Goal: Information Seeking & Learning: Learn about a topic

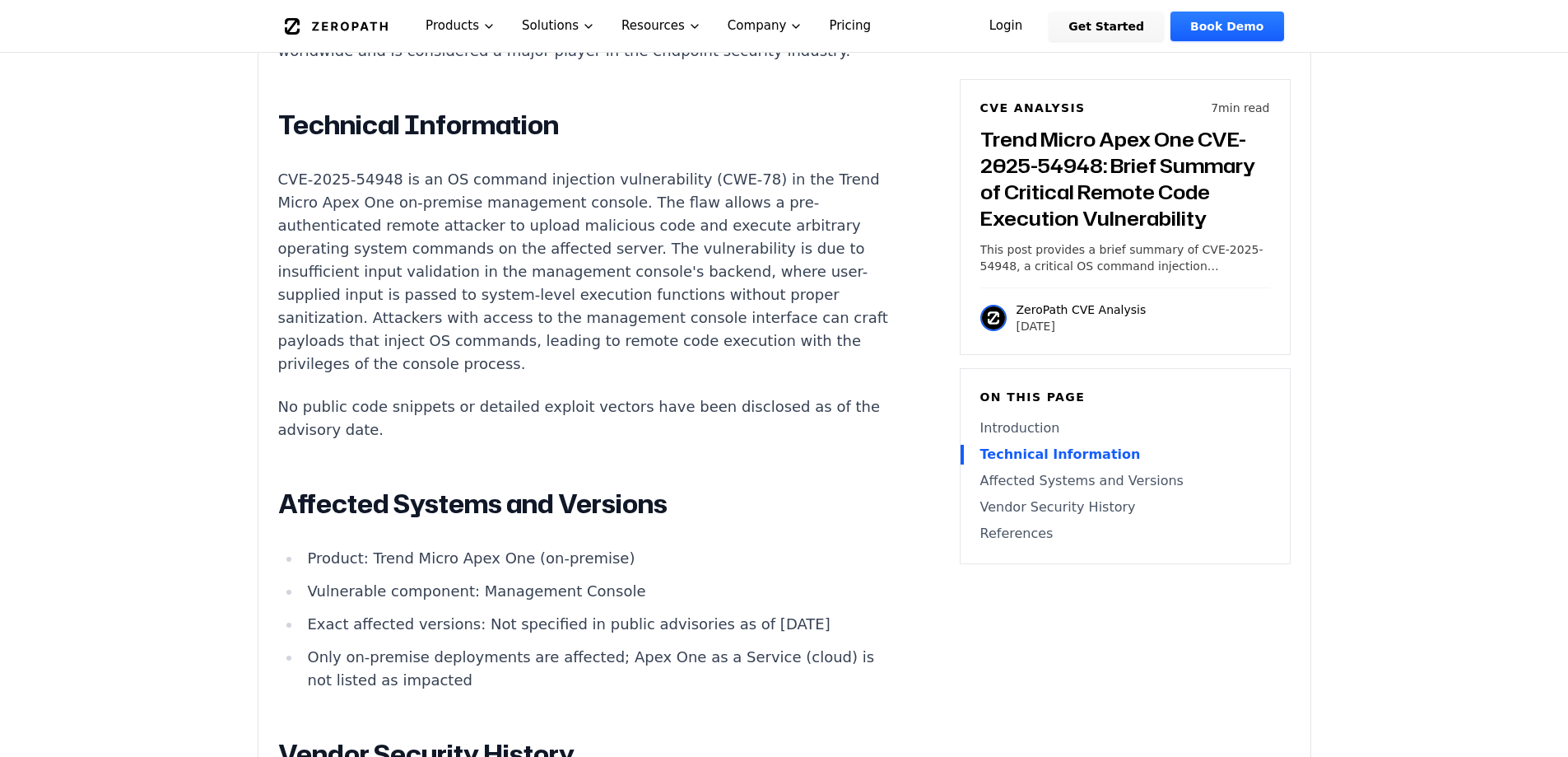
scroll to position [1318, 0]
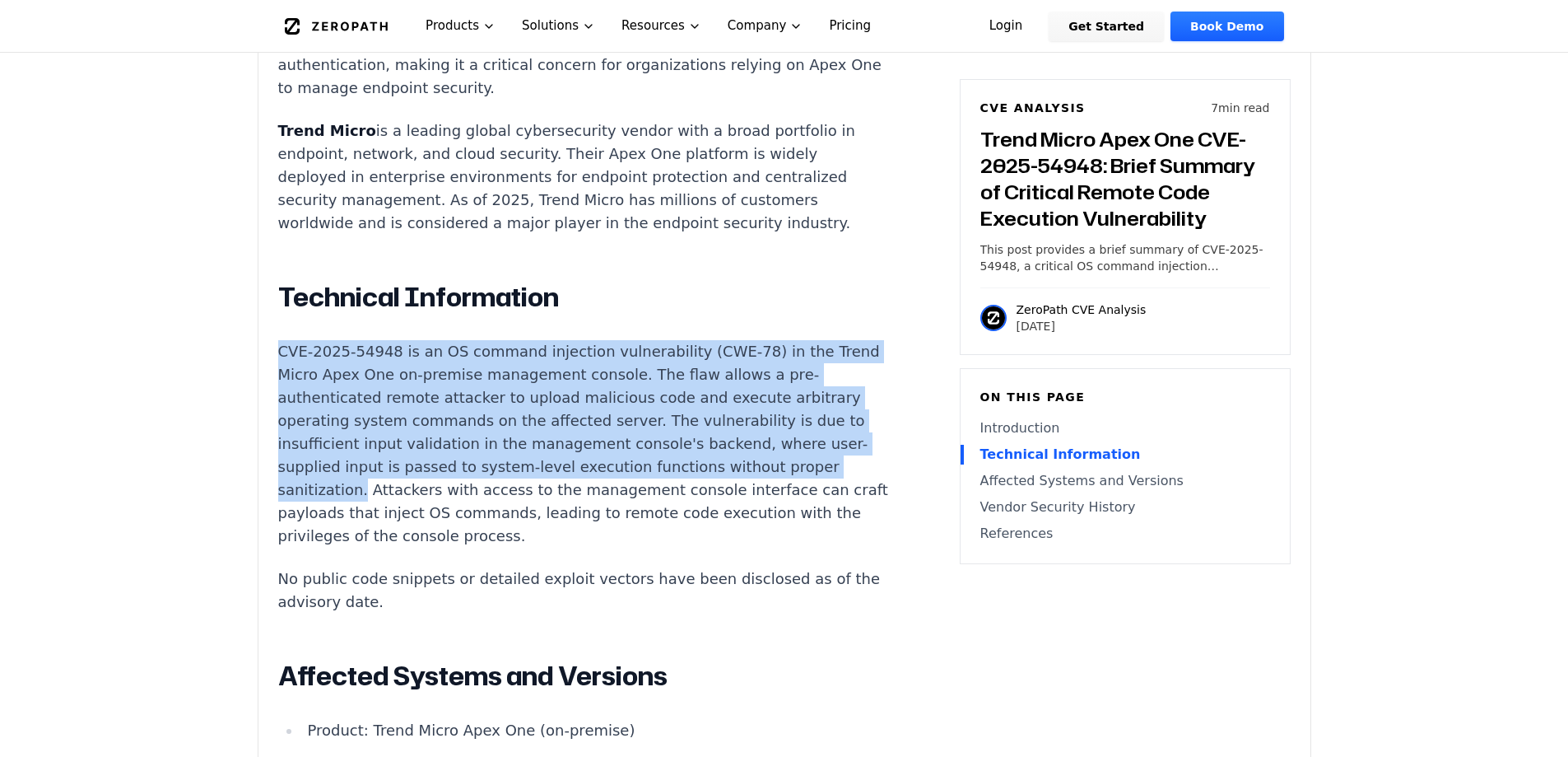
drag, startPoint x: 457, startPoint y: 448, endPoint x: 277, endPoint y: 307, distance: 228.7
click at [278, 340] on p "CVE-2025-54948 is an OS command injection vulnerability (CWE-78) in the Trend M…" at bounding box center [585, 444] width 613 height 207
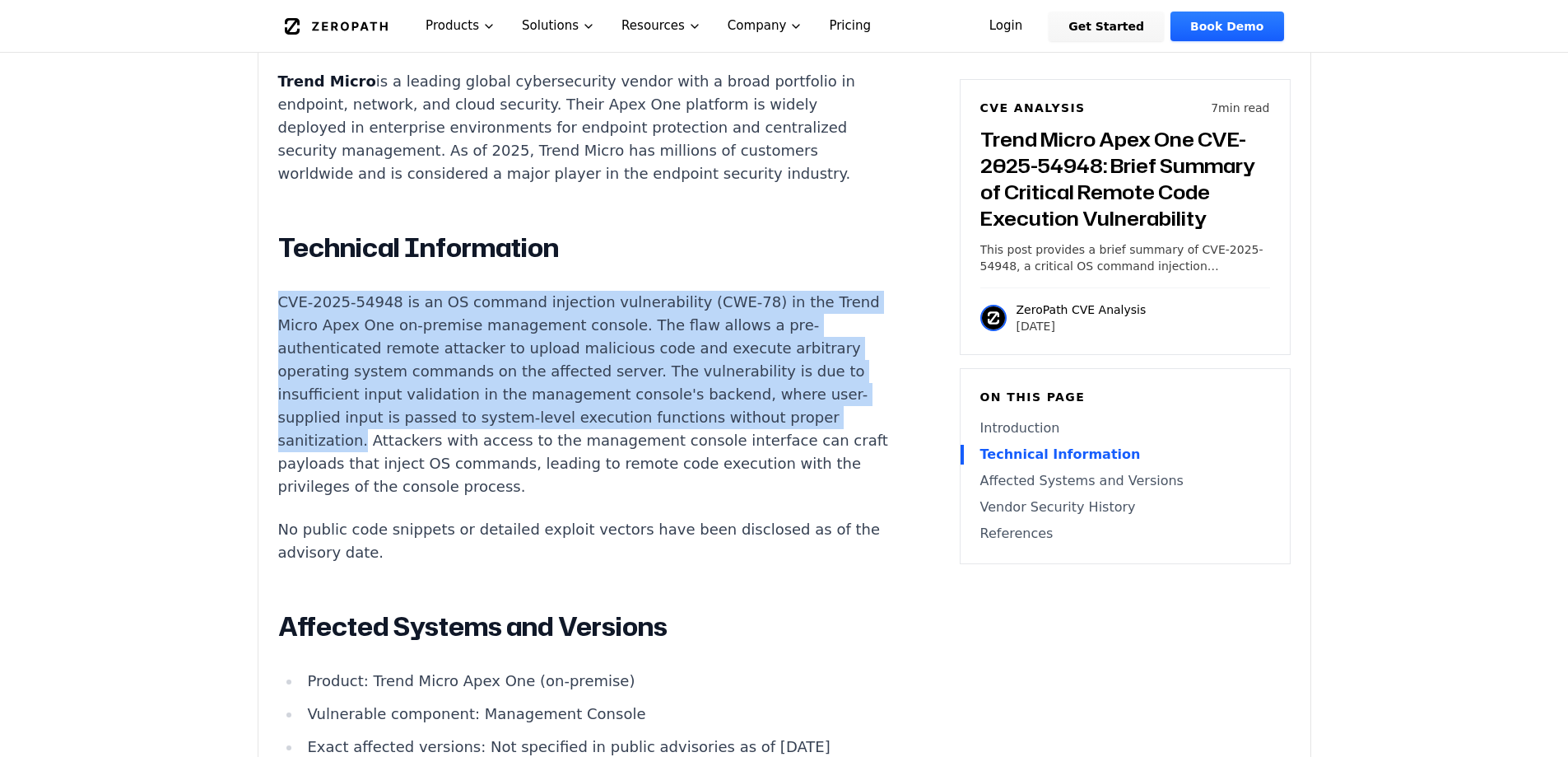
scroll to position [1236, 0]
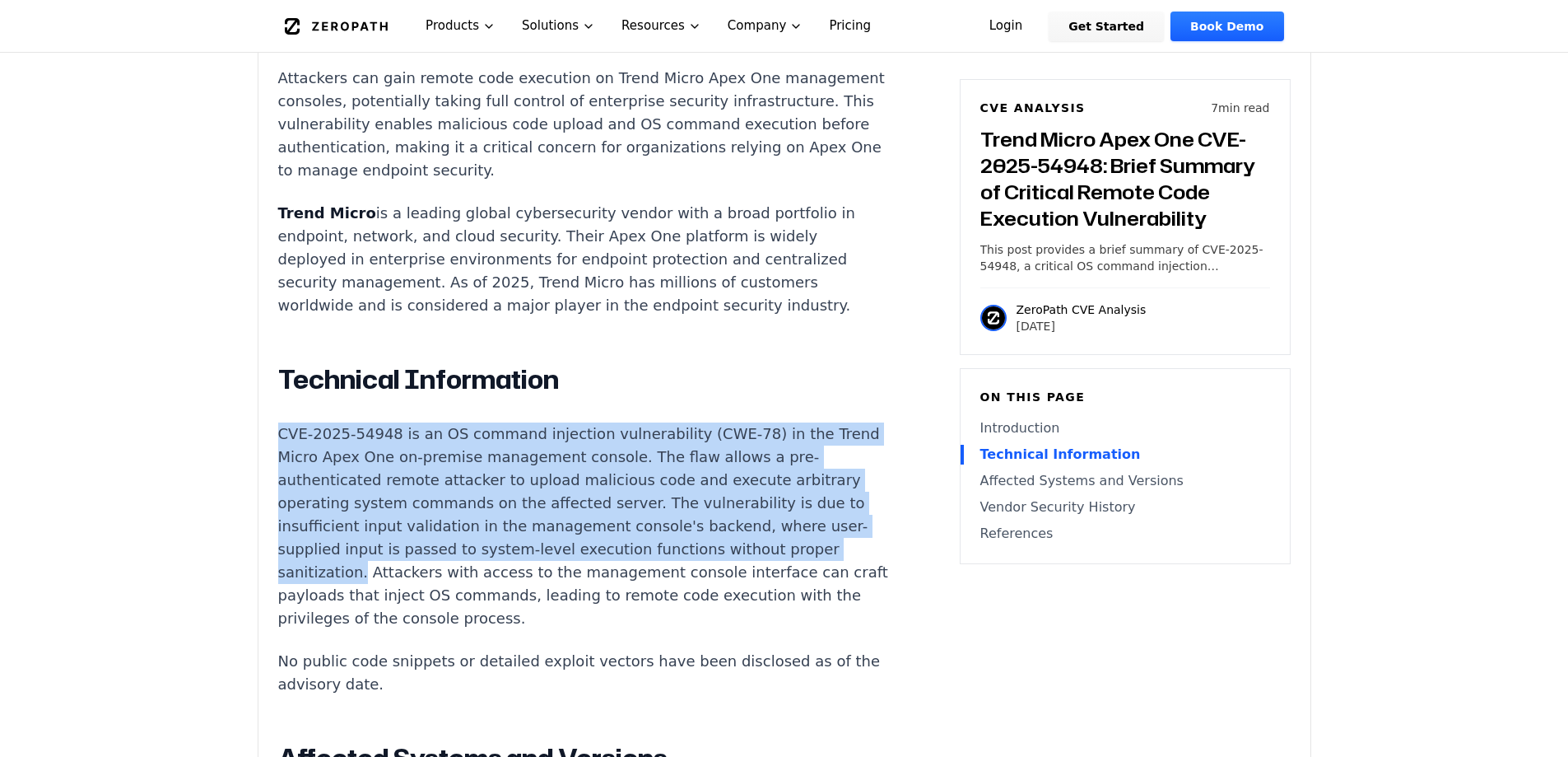
copy p "CVE-2025-54948 is an OS command injection vulnerability (CWE-78) in the Trend M…"
click at [892, 480] on article "Introduction Attackers can gain remote code execution on Trend Micro Apex One m…" at bounding box center [609, 673] width 662 height 1331
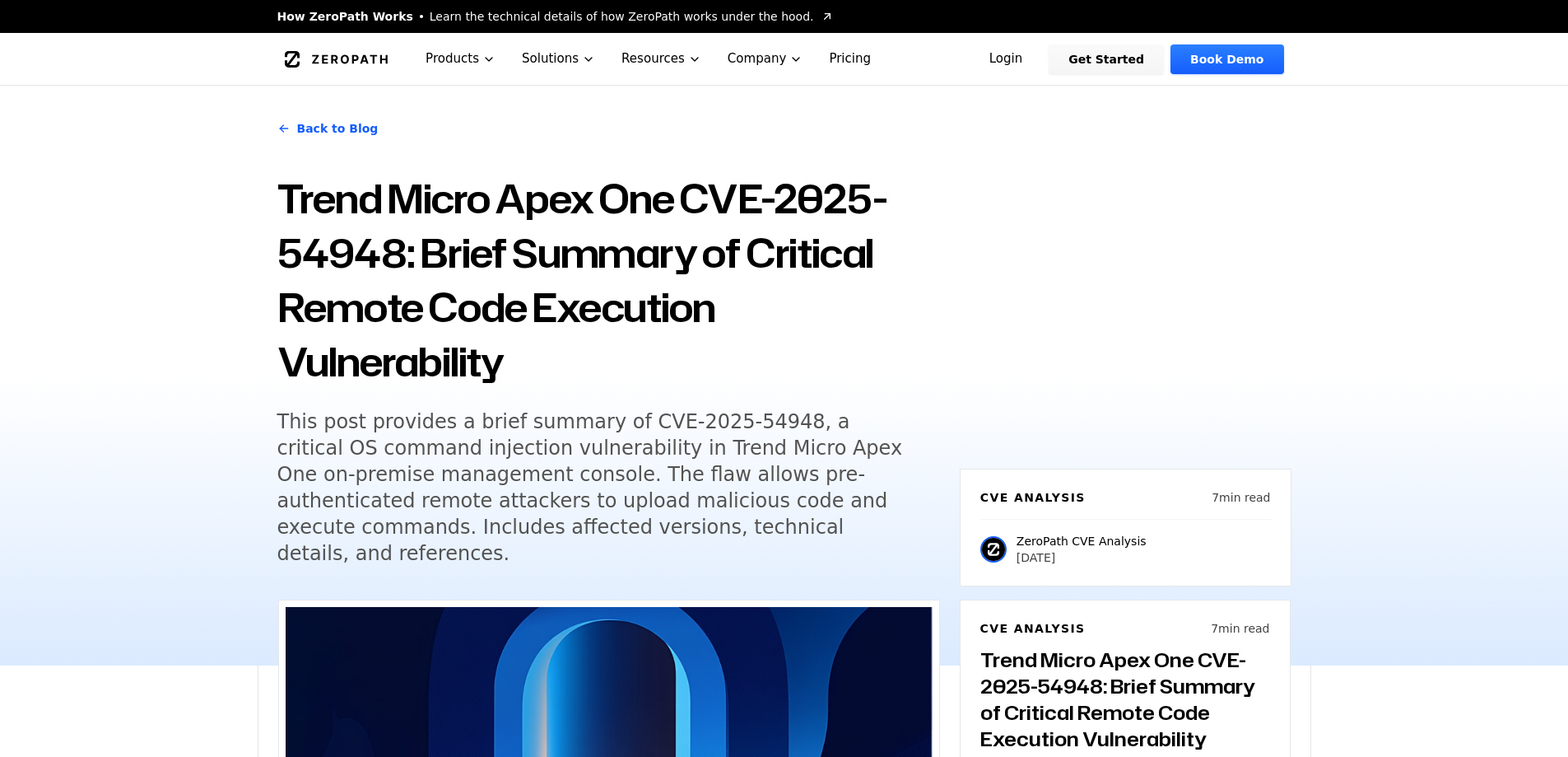
scroll to position [1236, 0]
